Goal: Communication & Community: Answer question/provide support

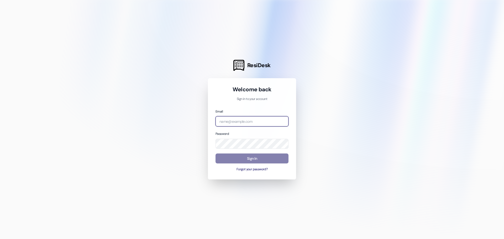
click at [250, 120] on input "email" at bounding box center [252, 121] width 73 height 10
type input "bwillis@kanerealtycorp.com"
click at [256, 169] on button "Forgot your password?" at bounding box center [252, 169] width 73 height 5
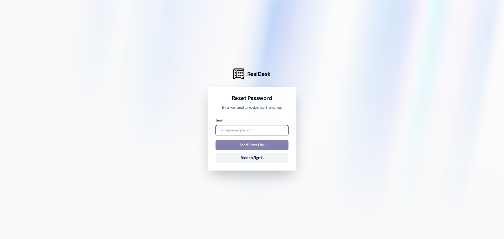
click at [242, 129] on input "email" at bounding box center [252, 130] width 73 height 10
type input "bwillis@kanerealtycorp.com"
click at [248, 145] on button "Send Reset Link" at bounding box center [252, 145] width 73 height 10
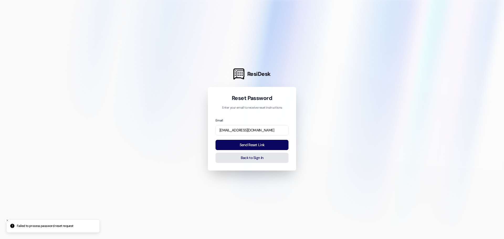
click at [238, 159] on button "Back to Sign In" at bounding box center [252, 158] width 73 height 10
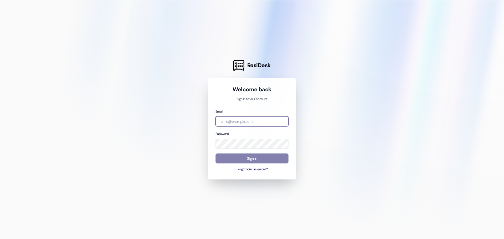
click at [249, 123] on input "email" at bounding box center [252, 121] width 73 height 10
type input "[EMAIL_ADDRESS][DOMAIN_NAME]"
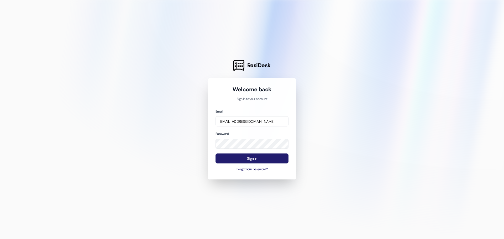
click at [251, 157] on button "Sign In" at bounding box center [252, 159] width 73 height 10
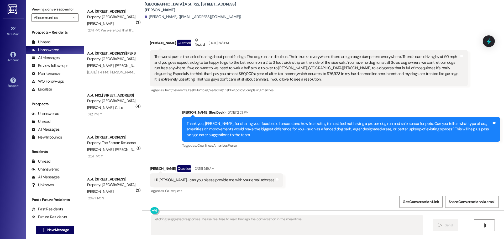
scroll to position [399, 0]
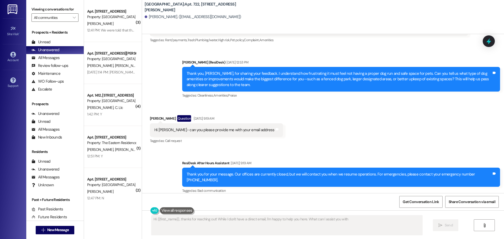
type textarea "Hi {{first_name}}, thanks for reaching out! While I don't have a direct email, …"
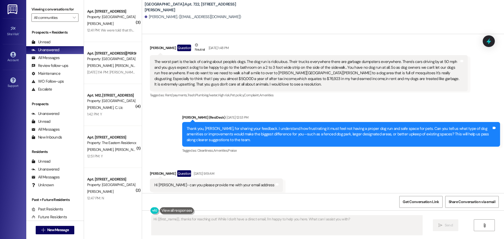
scroll to position [347, 0]
